Goal: Information Seeking & Learning: Check status

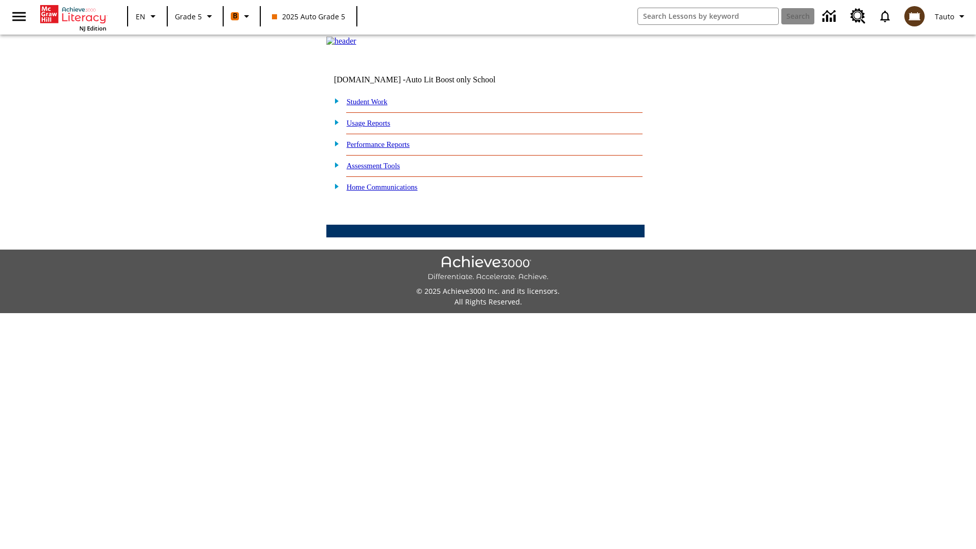
click at [389, 148] on link "Performance Reports" at bounding box center [378, 144] width 63 height 8
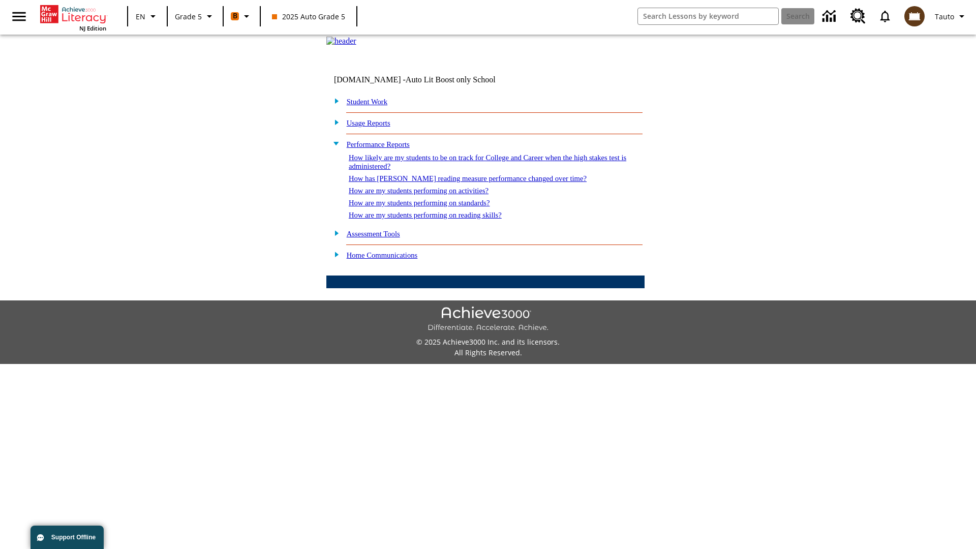
click at [462, 182] on link "How has [PERSON_NAME] reading measure performance changed over time?" at bounding box center [468, 178] width 238 height 8
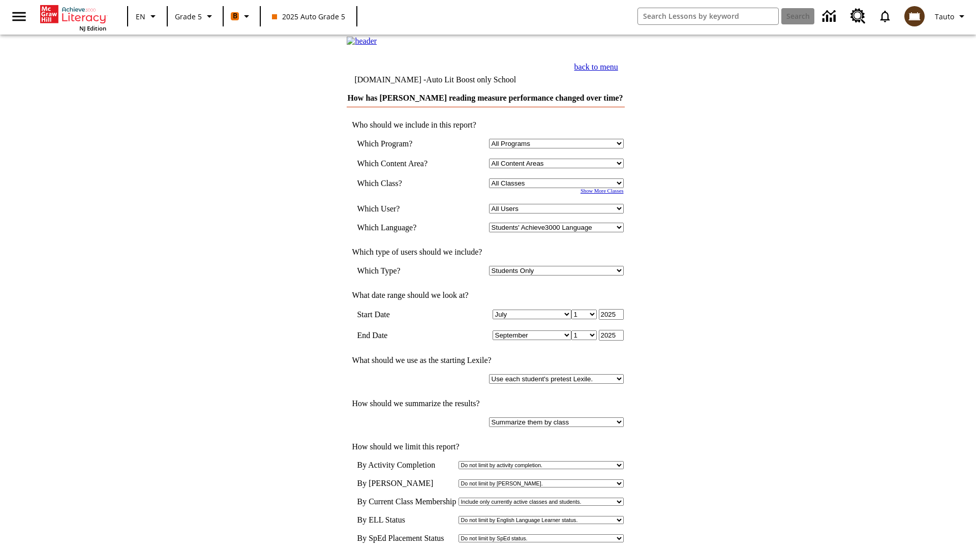
click at [558, 188] on select "Select a Class: All Classes 2025 Auto Grade 5 OL 2025 Auto Grade 6" at bounding box center [556, 183] width 135 height 10
select select "11133131"
